Goal: Check status: Check status

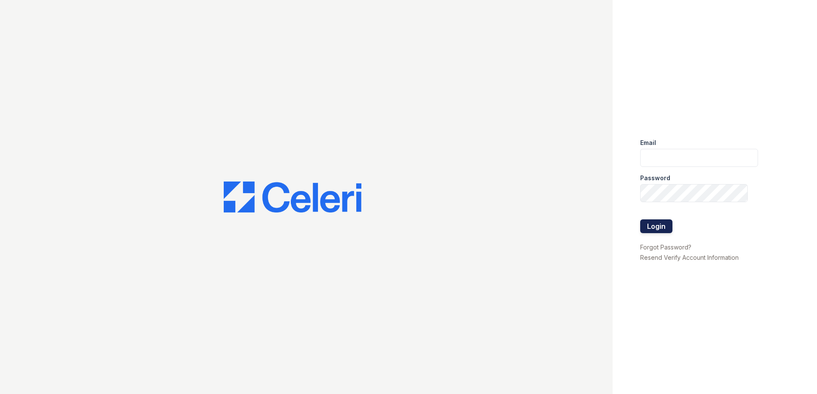
type input "candice.payne@trinity-pm.com"
click at [647, 230] on button "Login" at bounding box center [656, 226] width 32 height 14
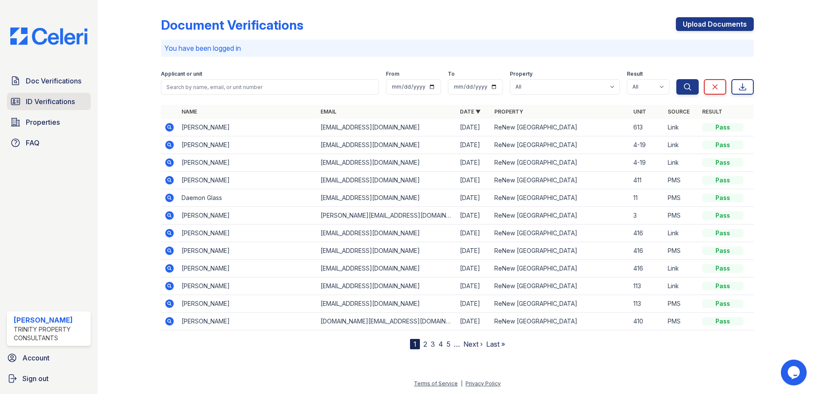
click at [71, 103] on span "ID Verifications" at bounding box center [50, 101] width 49 height 10
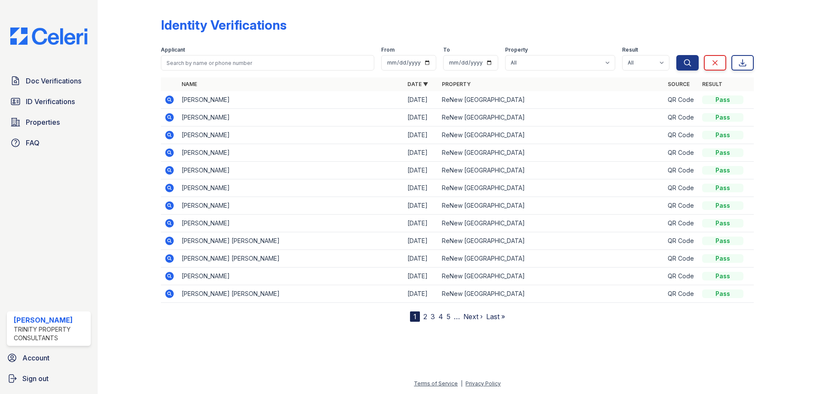
click at [171, 98] on icon at bounding box center [169, 99] width 9 height 9
